Goal: Information Seeking & Learning: Find specific fact

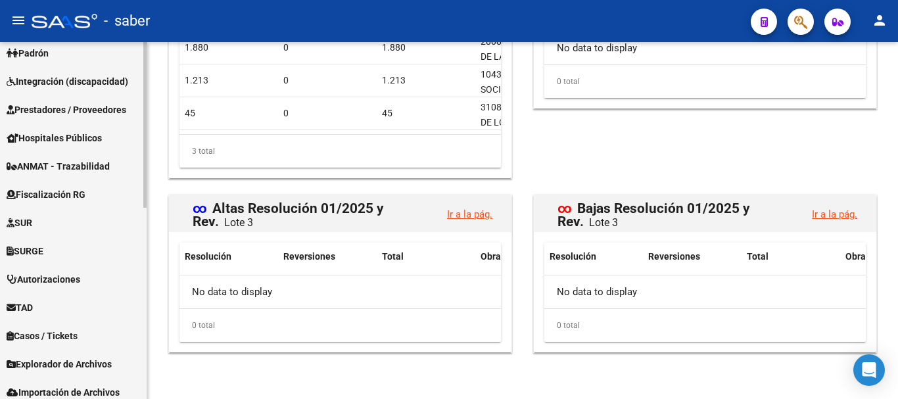
scroll to position [411, 0]
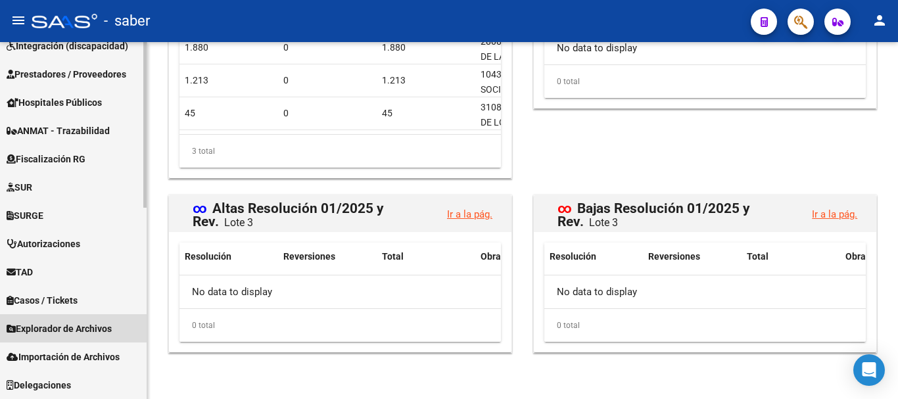
click at [58, 332] on span "Explorador de Archivos" at bounding box center [59, 328] width 105 height 14
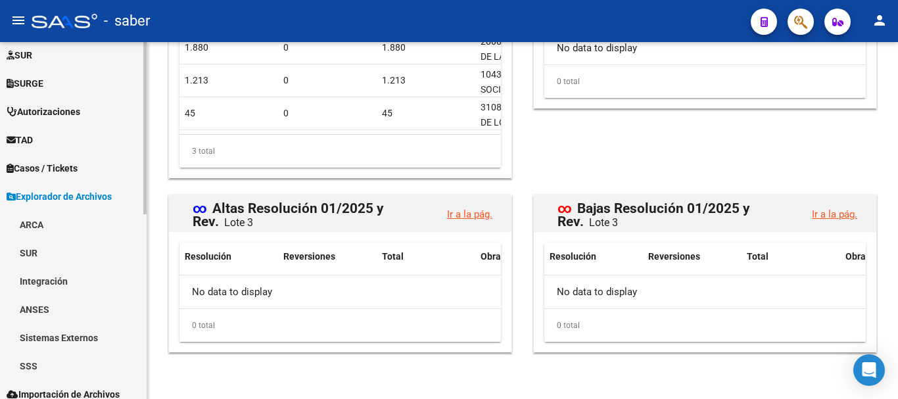
scroll to position [383, 0]
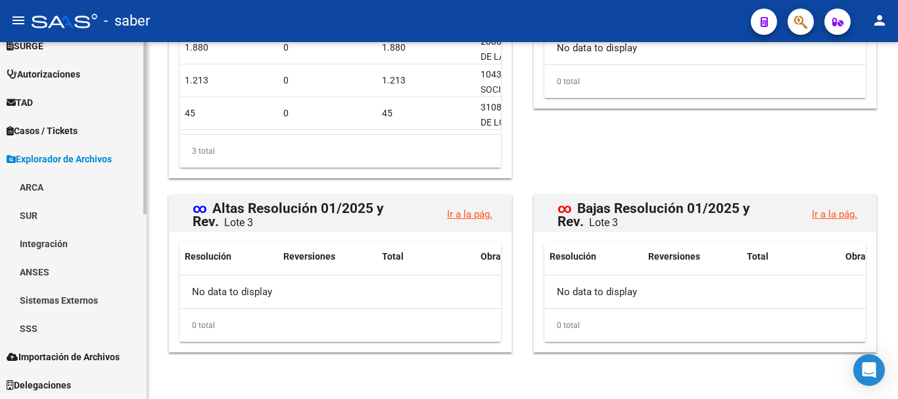
click at [38, 325] on link "SSS" at bounding box center [73, 328] width 147 height 28
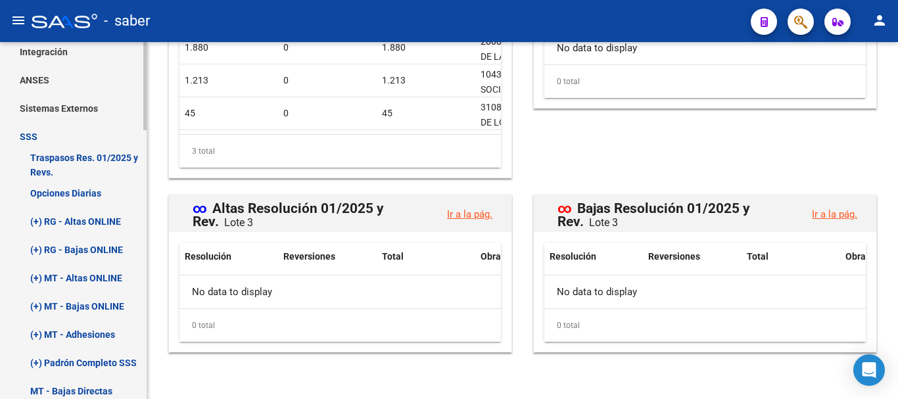
scroll to position [580, 0]
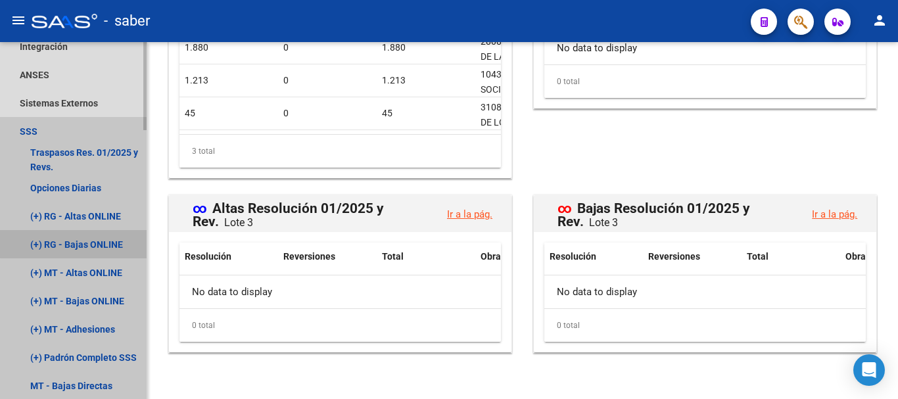
click at [80, 244] on link "(+) RG - Bajas ONLINE" at bounding box center [73, 244] width 147 height 28
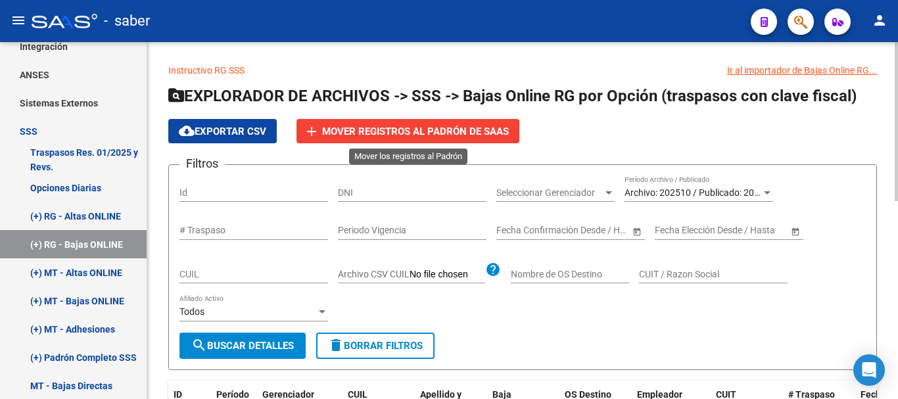
click at [364, 129] on span "Mover registros al PADRÓN de SAAS" at bounding box center [415, 132] width 187 height 12
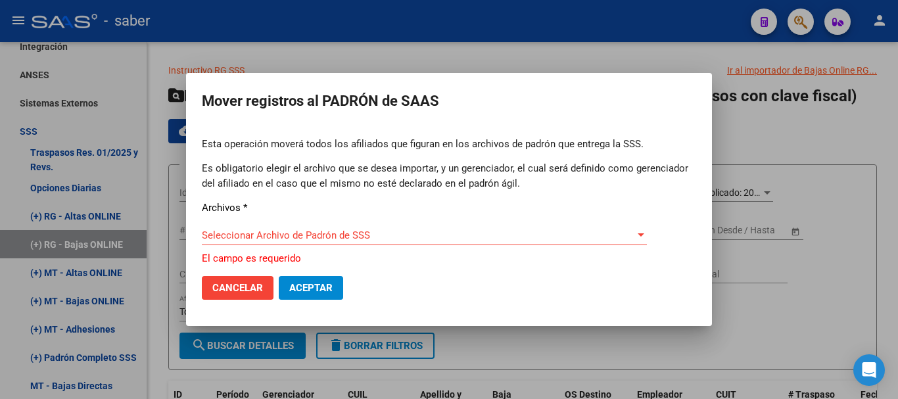
click at [277, 230] on div "Seleccionar Archivo de Padrón de SSS Seleccionar Archivo de Padrón de SSS" at bounding box center [424, 235] width 445 height 20
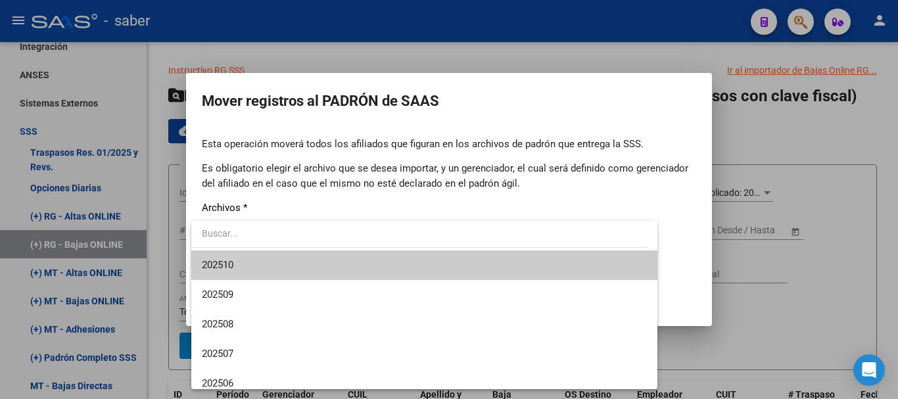
click at [260, 264] on span "202510" at bounding box center [424, 265] width 445 height 30
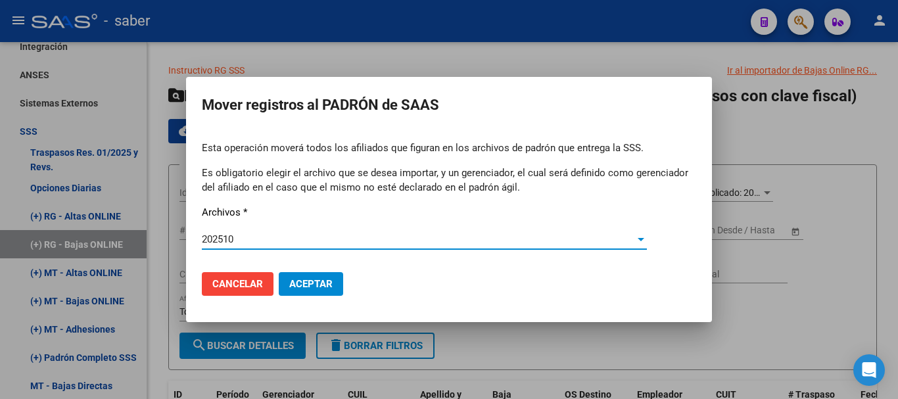
click at [307, 286] on span "Aceptar" at bounding box center [310, 284] width 43 height 12
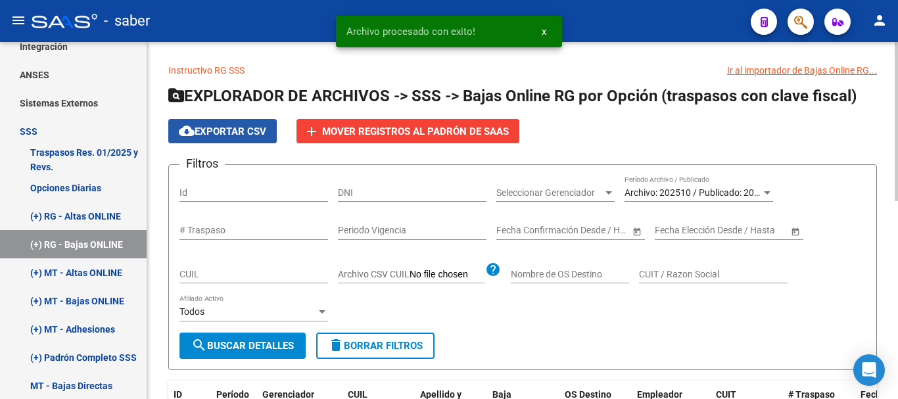
click at [204, 131] on span "cloud_download Exportar CSV" at bounding box center [222, 132] width 87 height 12
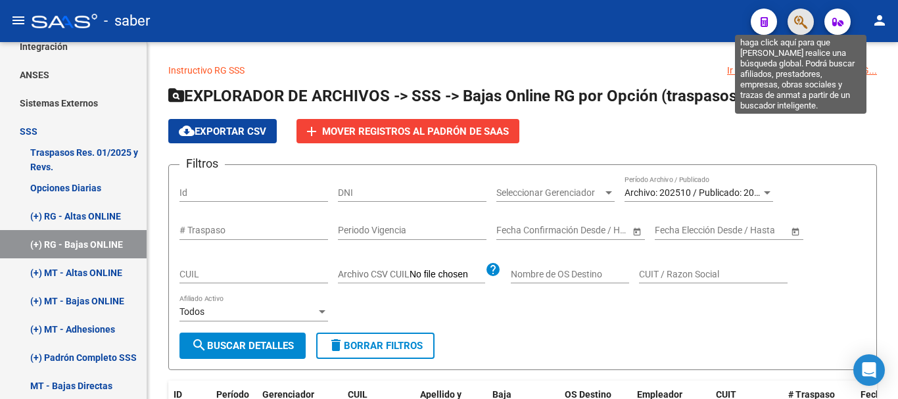
click at [801, 30] on icon "button" at bounding box center [800, 21] width 13 height 15
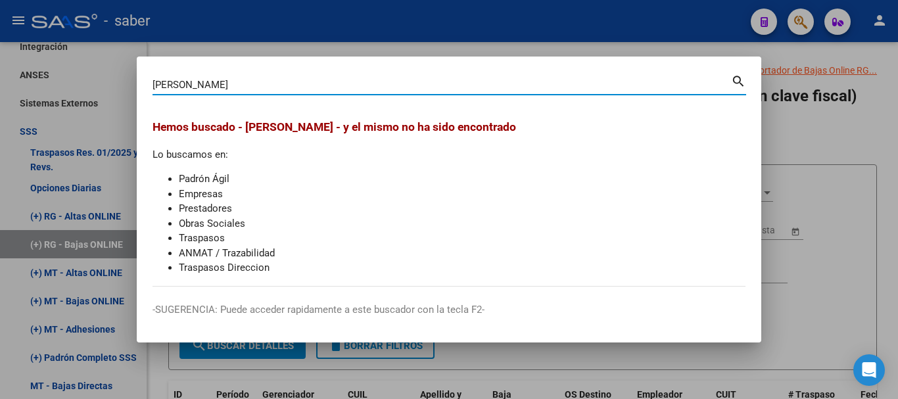
drag, startPoint x: 122, startPoint y: 81, endPoint x: 113, endPoint y: 81, distance: 9.2
click at [112, 81] on div "[PERSON_NAME] (apellido, dni, cuil, nro traspaso, cuit, obra social) search Hem…" at bounding box center [449, 199] width 898 height 399
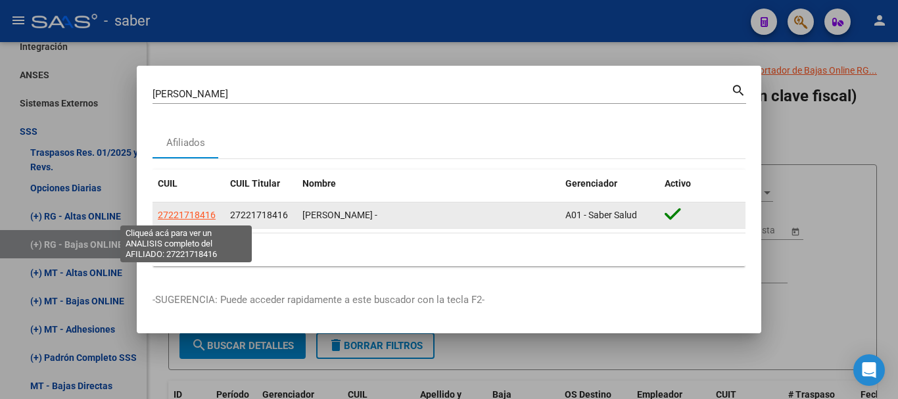
click at [172, 217] on span "27221718416" at bounding box center [187, 215] width 58 height 11
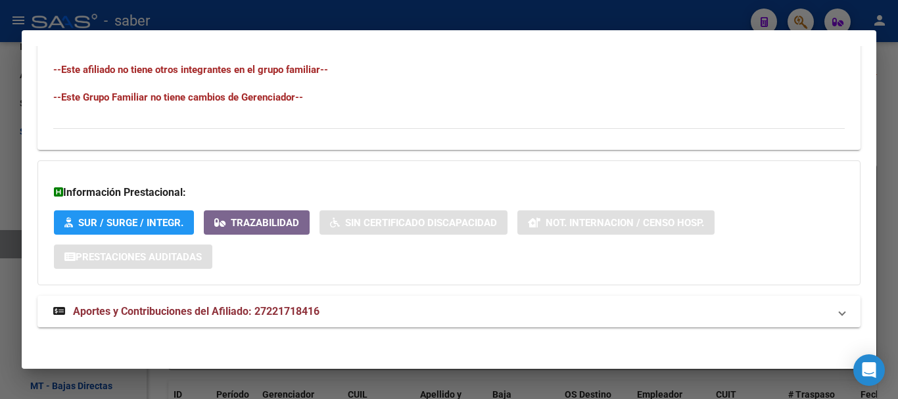
scroll to position [725, 0]
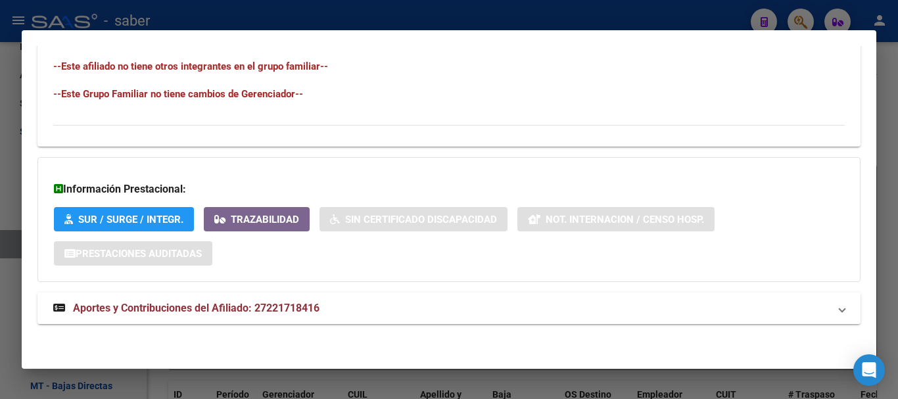
click at [256, 306] on span "Aportes y Contribuciones del Afiliado: 27221718416" at bounding box center [196, 308] width 246 height 12
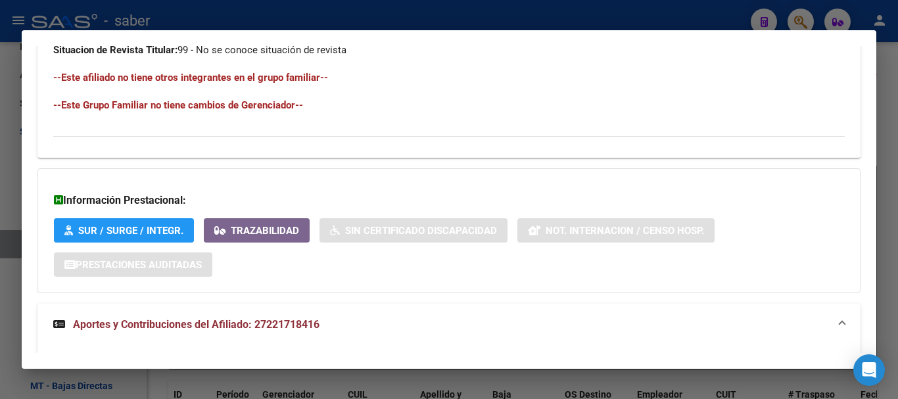
scroll to position [652, 0]
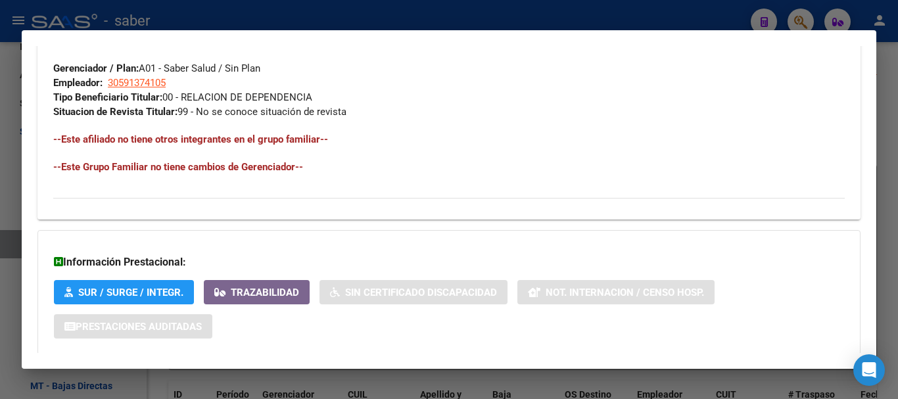
click at [7, 135] on div at bounding box center [449, 199] width 898 height 399
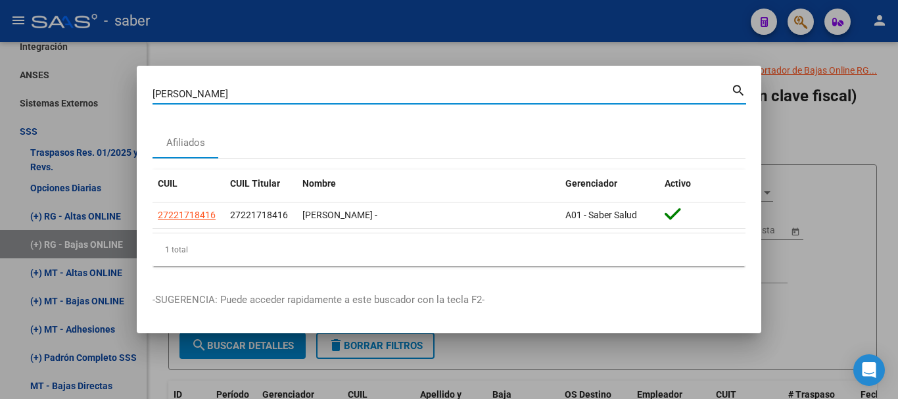
drag, startPoint x: 152, startPoint y: 85, endPoint x: 139, endPoint y: 83, distance: 13.9
click at [141, 84] on mat-dialog-content "[PERSON_NAME] (apellido, dni, cuil, nro traspaso, cuit, obra social) search Afi…" at bounding box center [449, 178] width 624 height 195
type input "g"
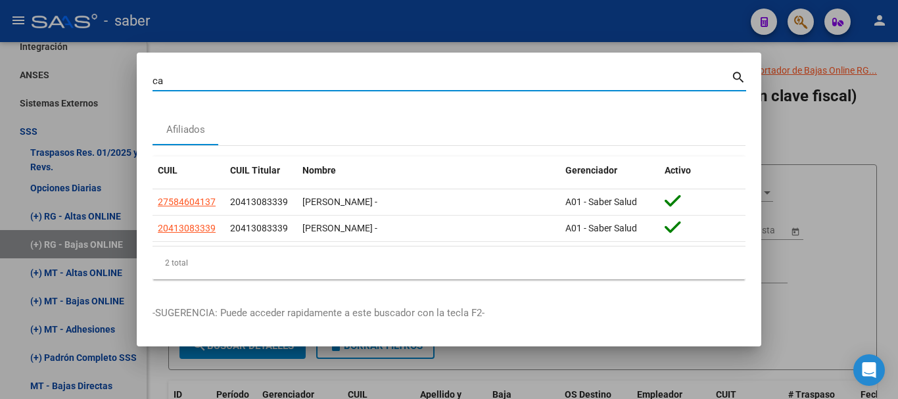
type input "c"
type input "grass"
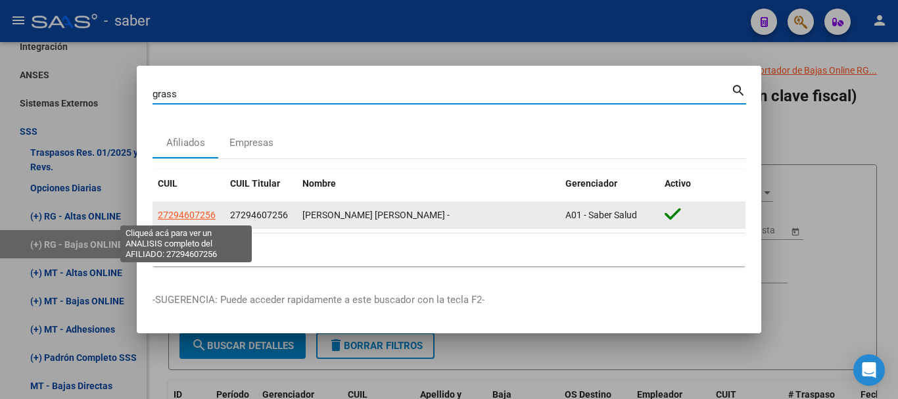
click at [181, 214] on span "27294607256" at bounding box center [187, 215] width 58 height 11
type textarea "27294607256"
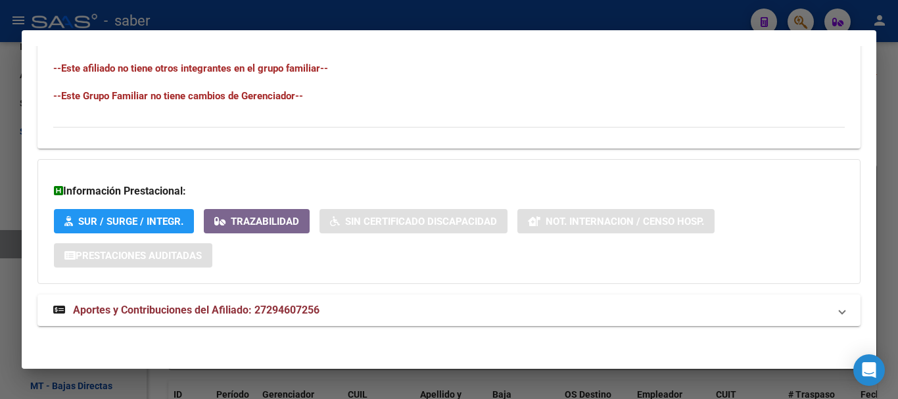
scroll to position [725, 0]
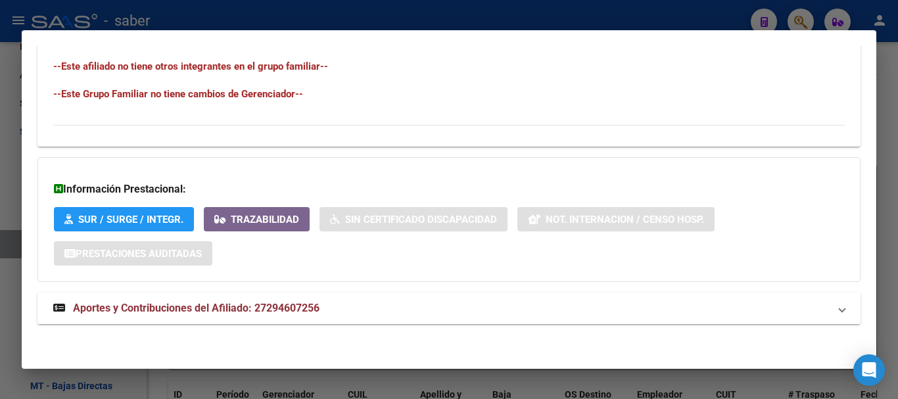
click at [204, 308] on span "Aportes y Contribuciones del Afiliado: 27294607256" at bounding box center [196, 308] width 246 height 12
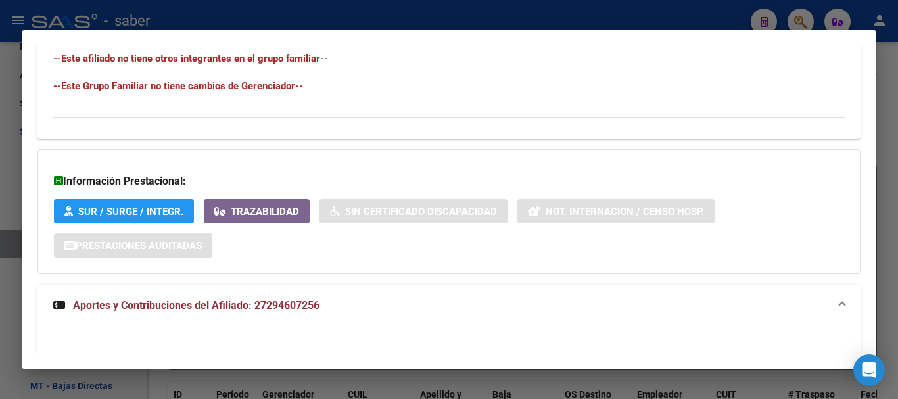
scroll to position [791, 0]
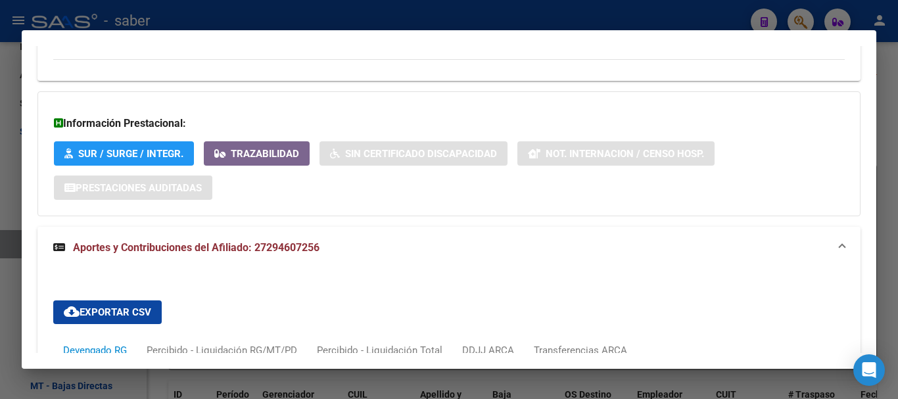
drag, startPoint x: 254, startPoint y: 246, endPoint x: 291, endPoint y: 254, distance: 38.3
click at [352, 251] on mat-panel-title "Aportes y Contribuciones del Afiliado: 27294607256" at bounding box center [441, 248] width 776 height 16
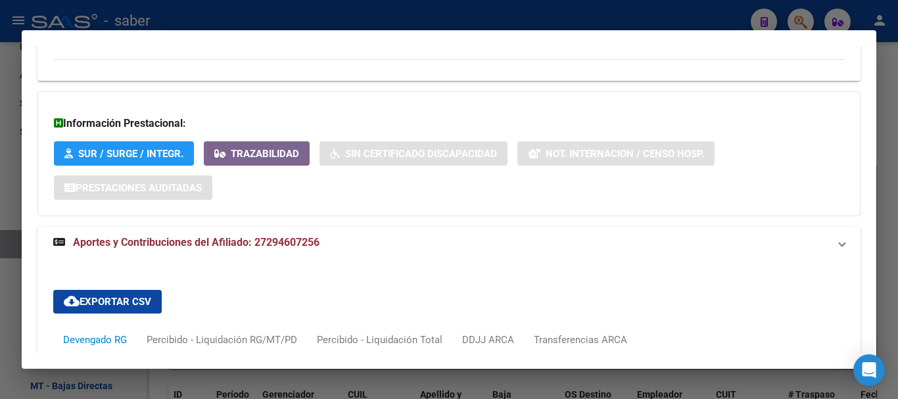
scroll to position [725, 0]
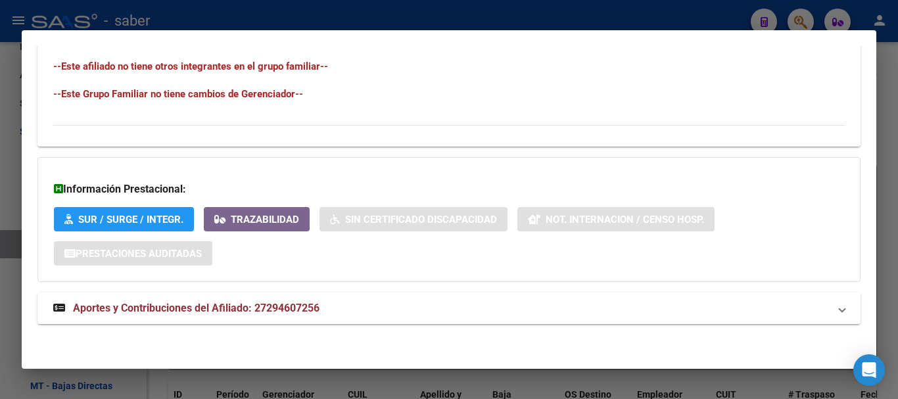
copy span "27294607256"
